Goal: Check status: Check status

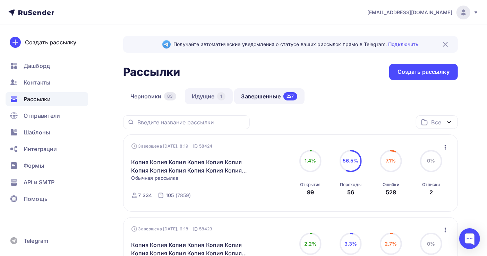
click at [205, 96] on link "Идущие 1" at bounding box center [209, 96] width 48 height 16
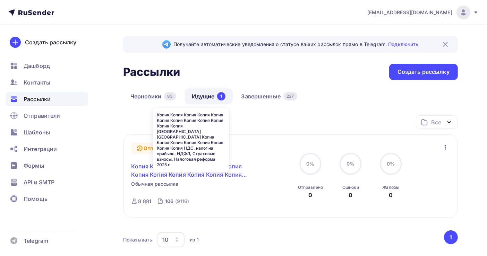
click at [207, 168] on link "Копия Копия Копия Копия Копия Копия Копия Копия Копия Копия Копия Копия [GEOGRA…" at bounding box center [190, 170] width 119 height 17
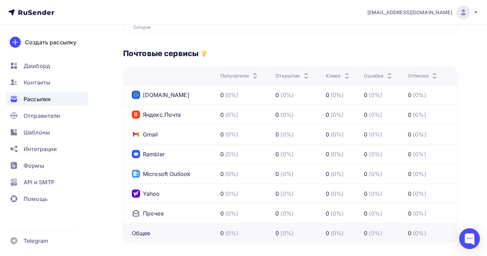
scroll to position [132, 0]
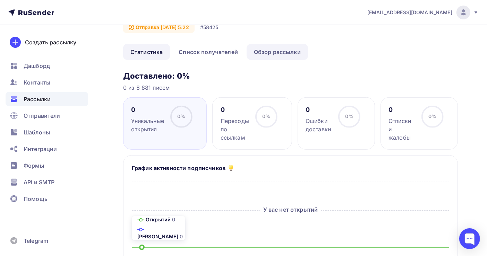
click at [276, 44] on link "Обзор рассылки" at bounding box center [277, 52] width 61 height 16
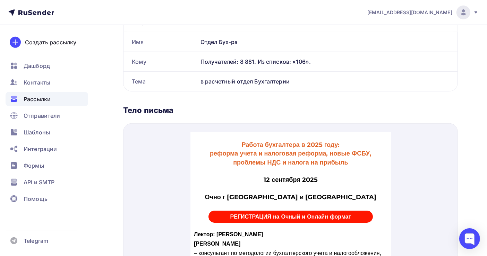
scroll to position [231, 0]
